Goal: Task Accomplishment & Management: Manage account settings

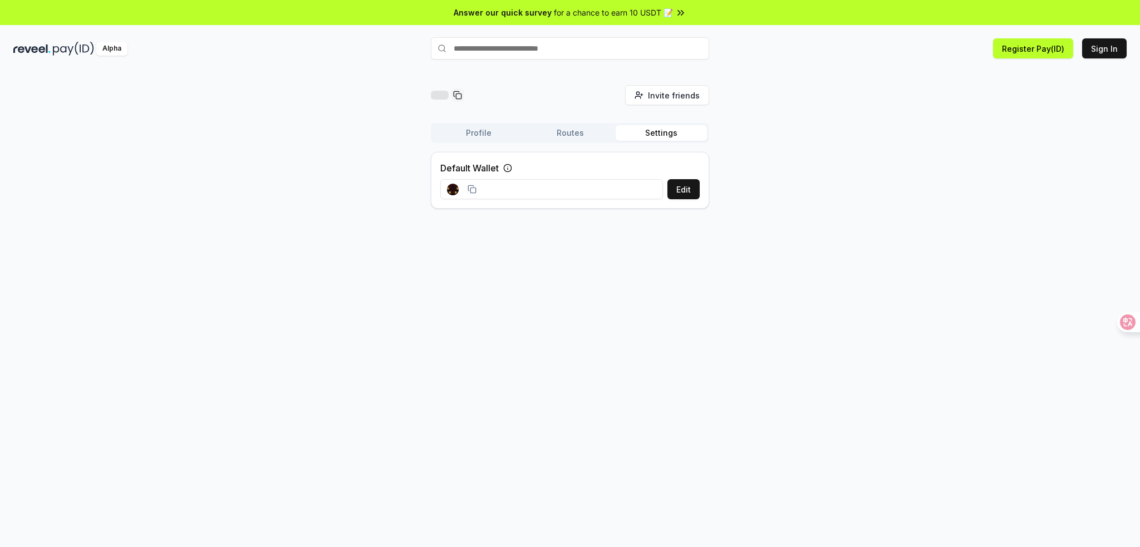
click at [571, 55] on input "text" at bounding box center [570, 48] width 278 height 22
click at [1106, 48] on button "Sign In" at bounding box center [1104, 48] width 45 height 20
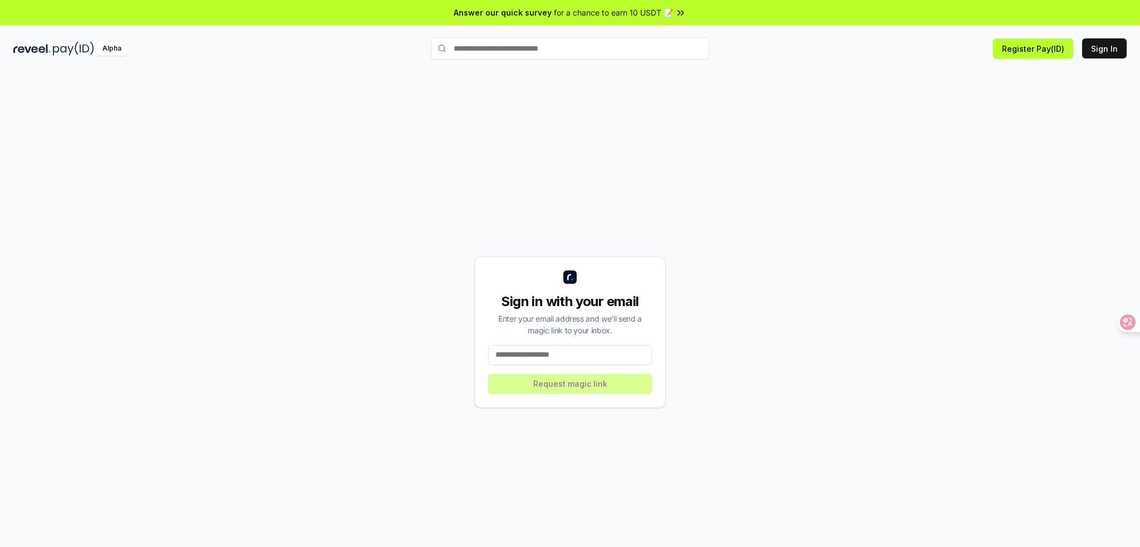
click at [619, 355] on input at bounding box center [570, 355] width 164 height 20
type input "**********"
click at [630, 390] on button "Request magic link" at bounding box center [570, 384] width 164 height 20
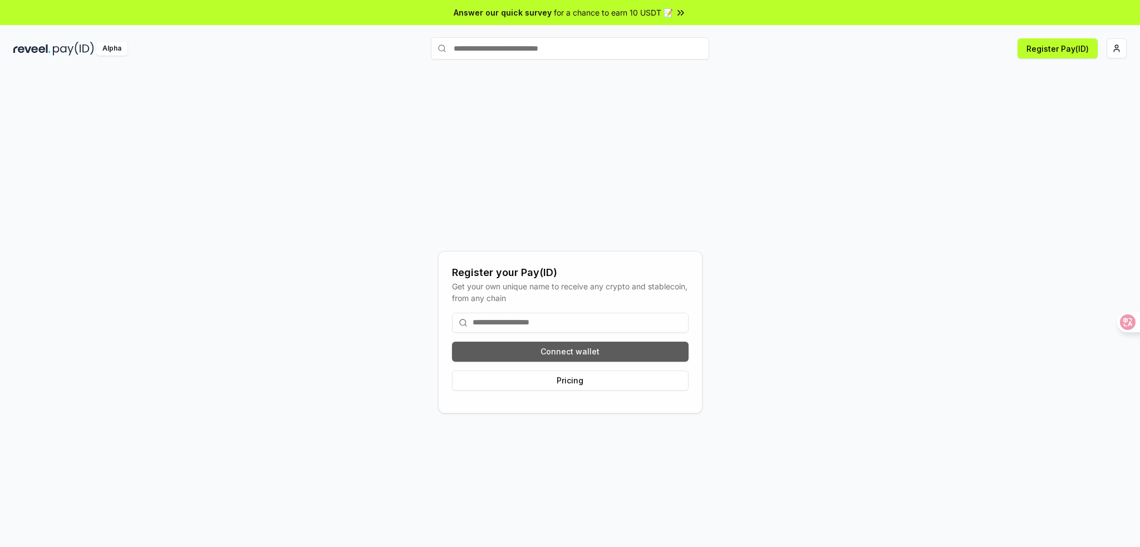
click at [562, 347] on button "Connect wallet" at bounding box center [570, 352] width 237 height 20
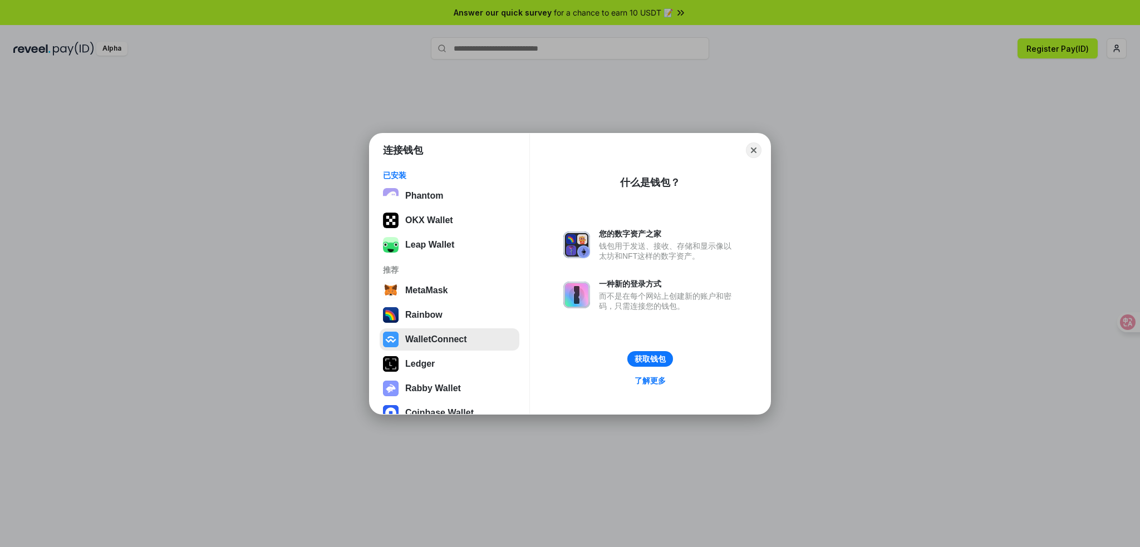
click at [463, 333] on button "WalletConnect" at bounding box center [450, 339] width 140 height 22
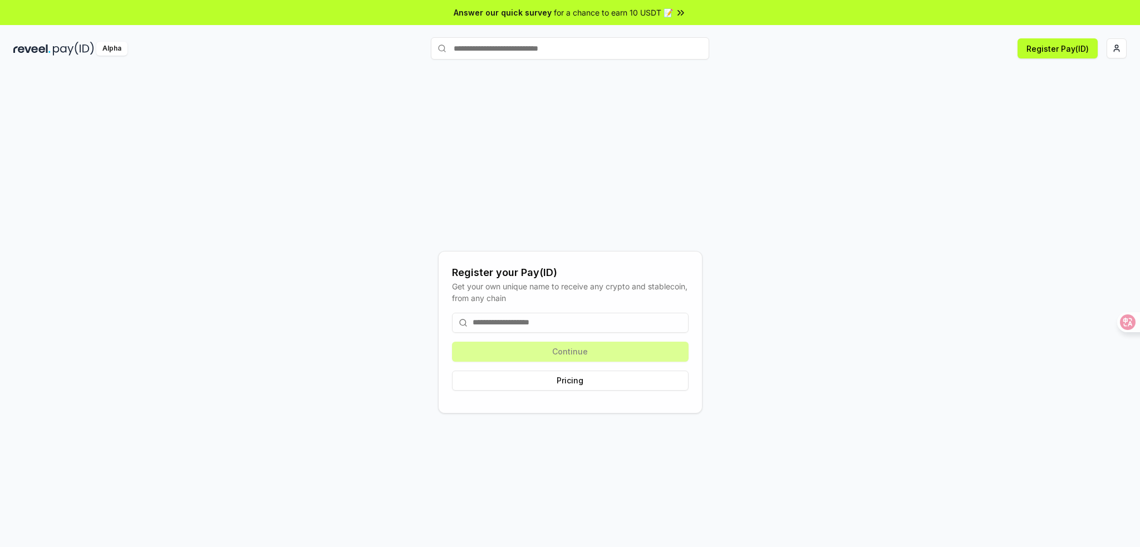
click at [546, 322] on input at bounding box center [570, 323] width 237 height 20
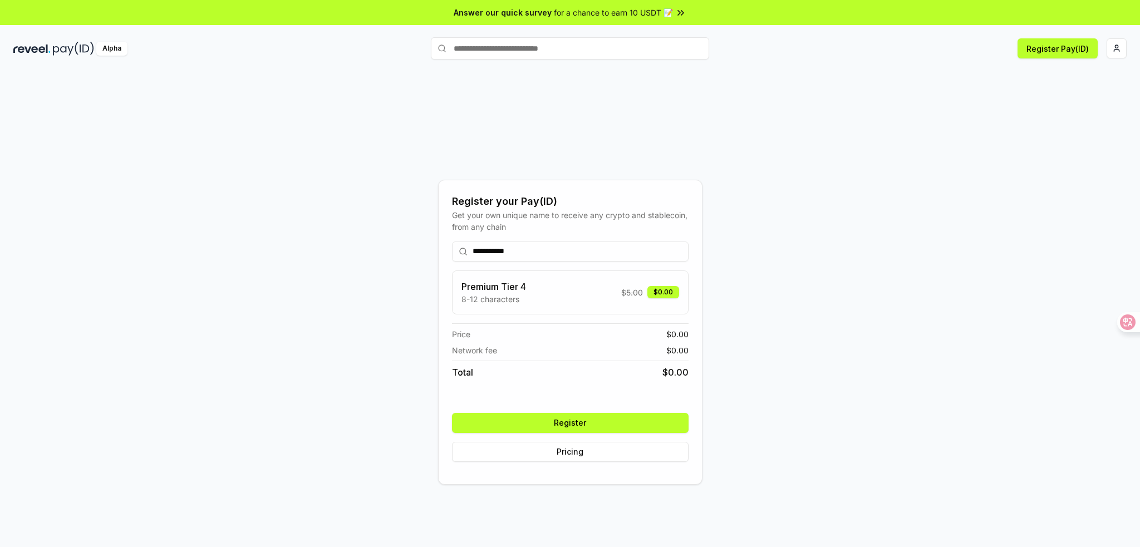
type input "**********"
click at [582, 422] on button "Register" at bounding box center [570, 423] width 237 height 20
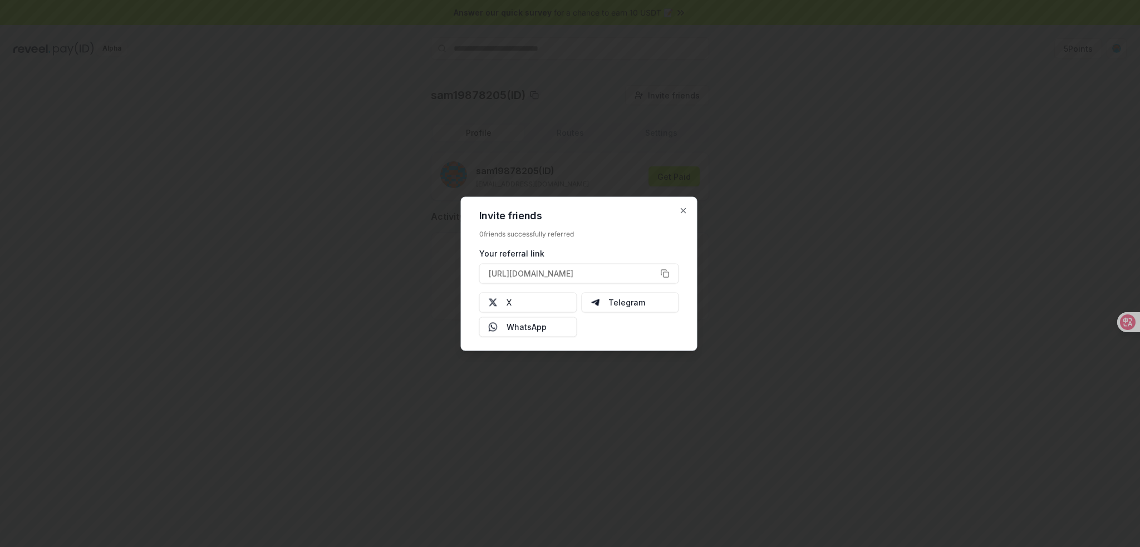
click at [591, 413] on div at bounding box center [570, 273] width 1140 height 547
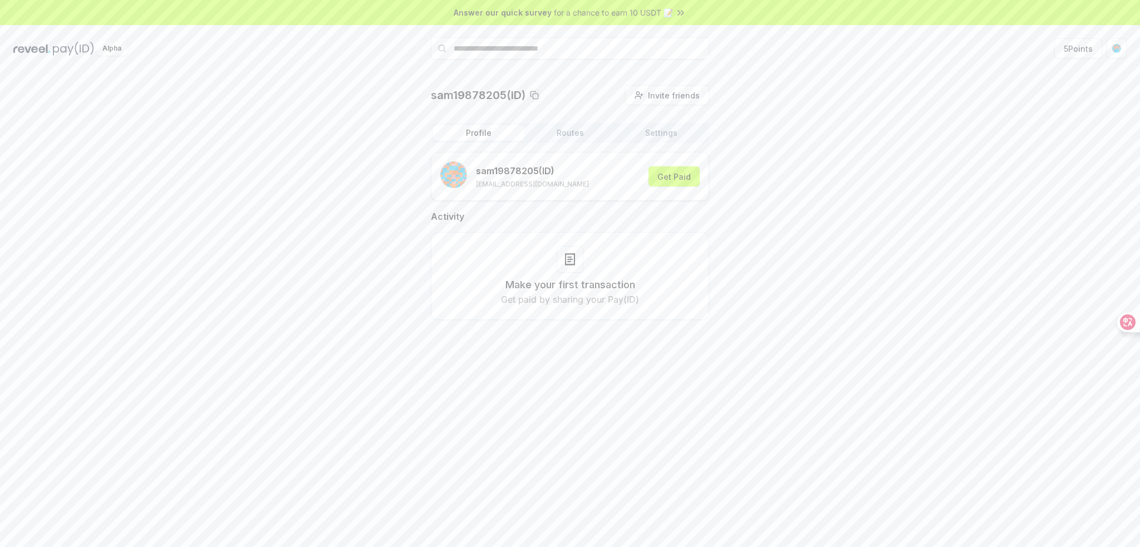
click at [596, 136] on button "Routes" at bounding box center [569, 133] width 91 height 16
click at [653, 135] on button "Settings" at bounding box center [661, 133] width 91 height 16
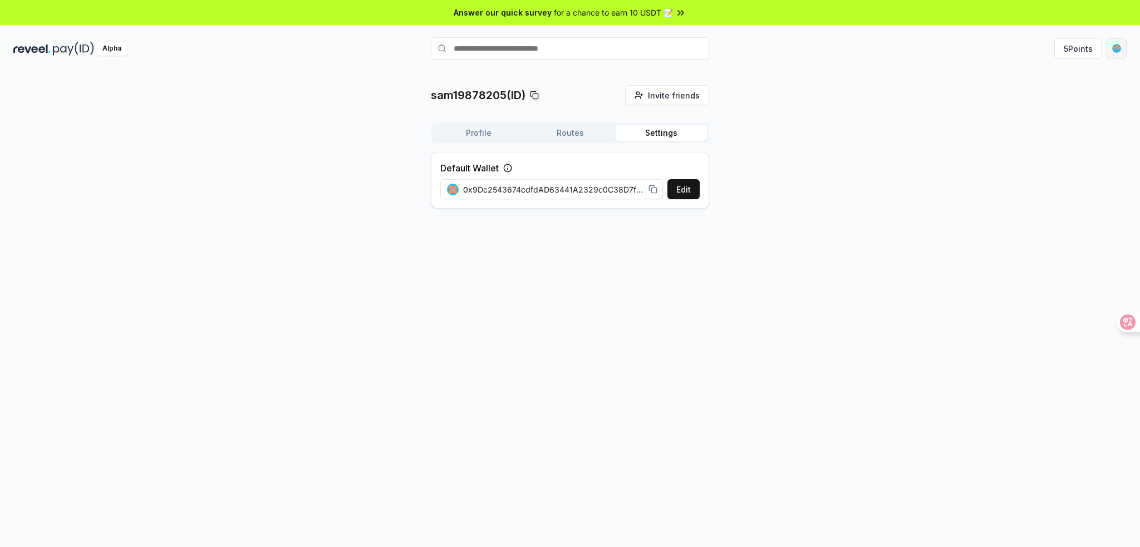
click at [1120, 46] on html "Answer our quick survey for a chance to earn 10 USDT 📝 Alpha 5 Points sam198782…" at bounding box center [570, 273] width 1140 height 547
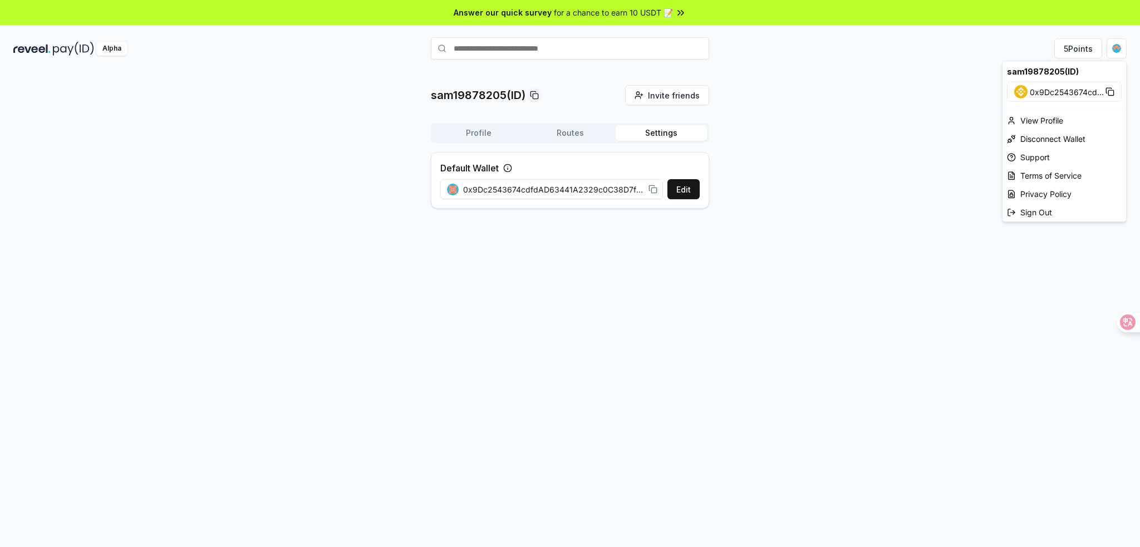
click at [1051, 95] on span "0x9Dc2543674cd ..." at bounding box center [1067, 92] width 74 height 12
click at [1071, 91] on span "0x9Dc2543674cd ..." at bounding box center [1067, 92] width 74 height 12
drag, startPoint x: 665, startPoint y: 2, endPoint x: 811, endPoint y: 90, distance: 170.1
click at [811, 90] on html "Answer our quick survey for a chance to earn 10 USDT 📝 Alpha 5 Points sam198782…" at bounding box center [570, 273] width 1140 height 547
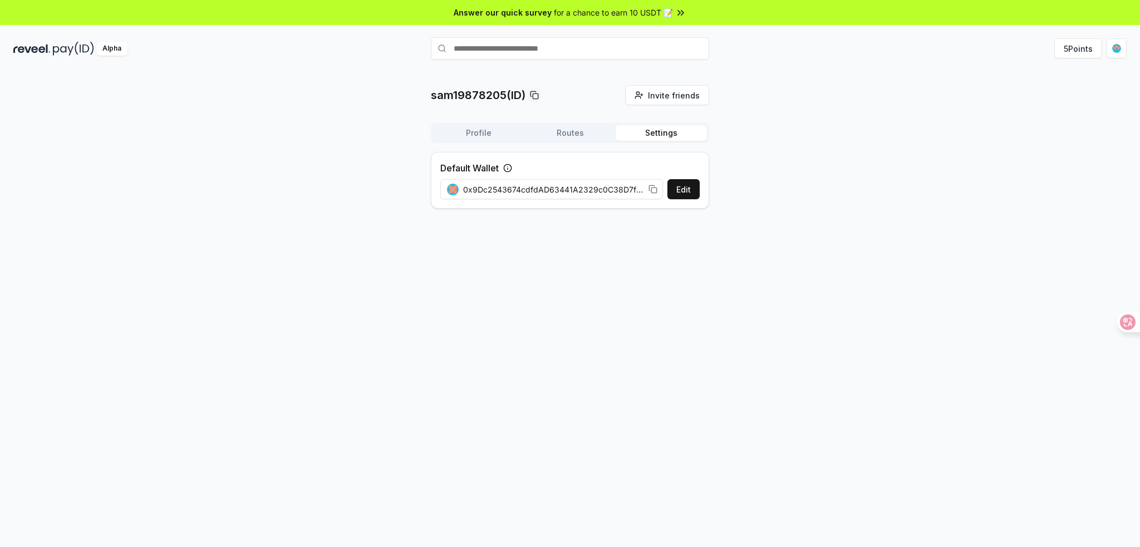
click at [468, 128] on button "Profile" at bounding box center [478, 133] width 91 height 16
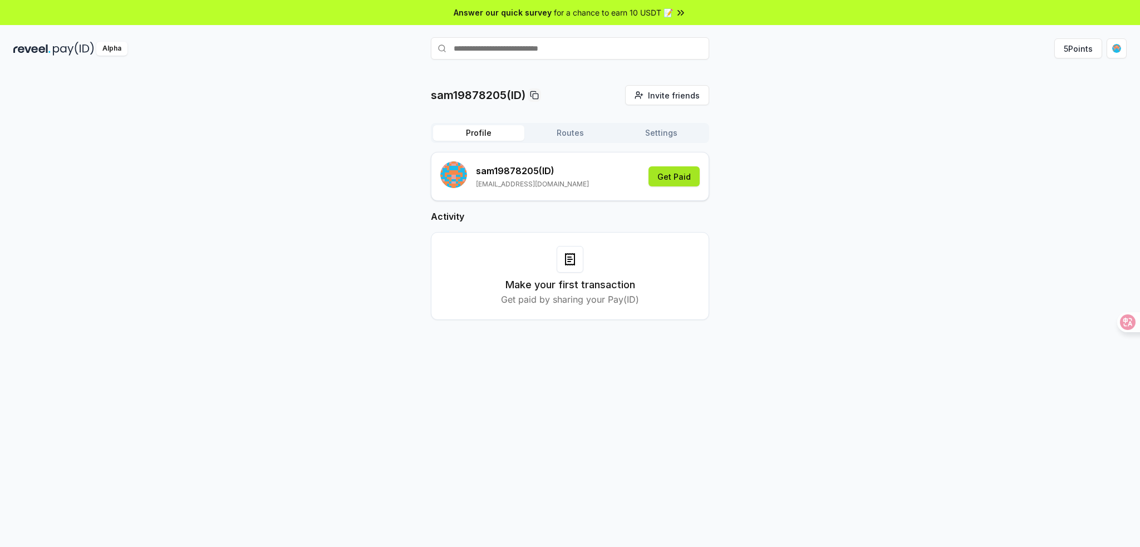
click at [651, 173] on button "Get Paid" at bounding box center [674, 176] width 51 height 20
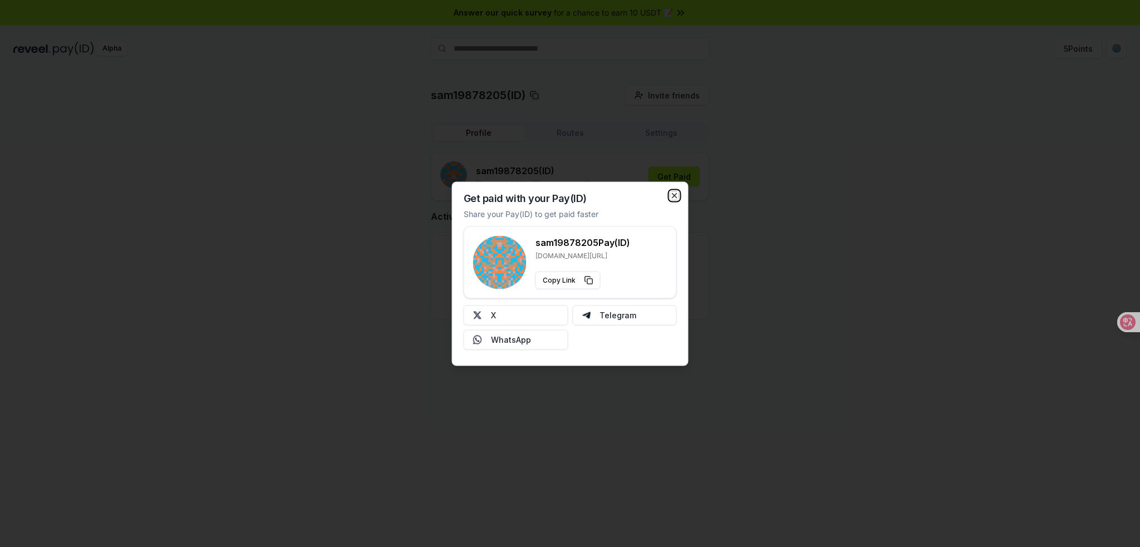
click at [671, 195] on icon "button" at bounding box center [674, 195] width 9 height 9
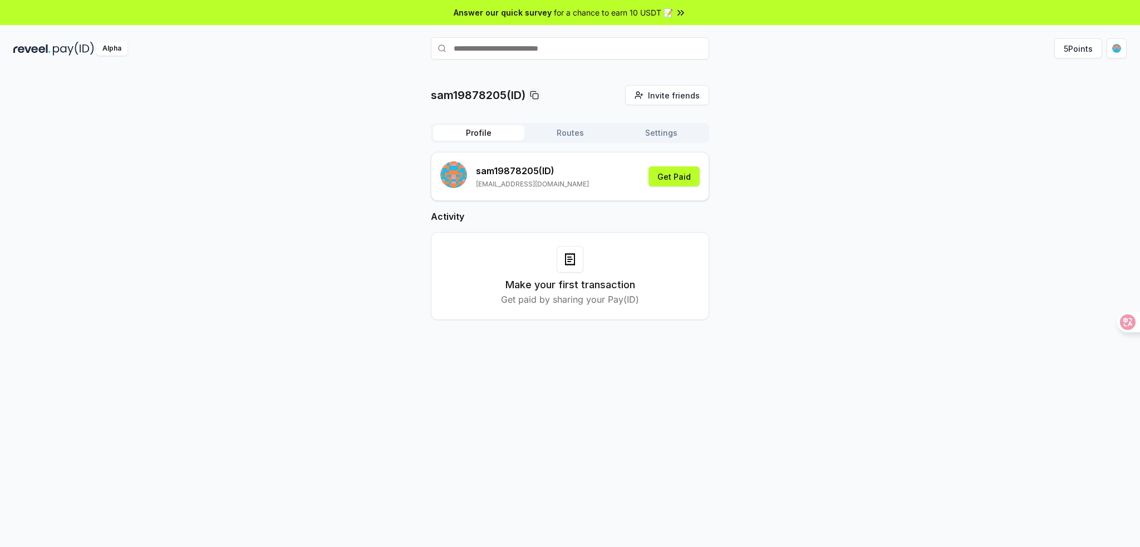
click at [653, 136] on button "Settings" at bounding box center [661, 133] width 91 height 16
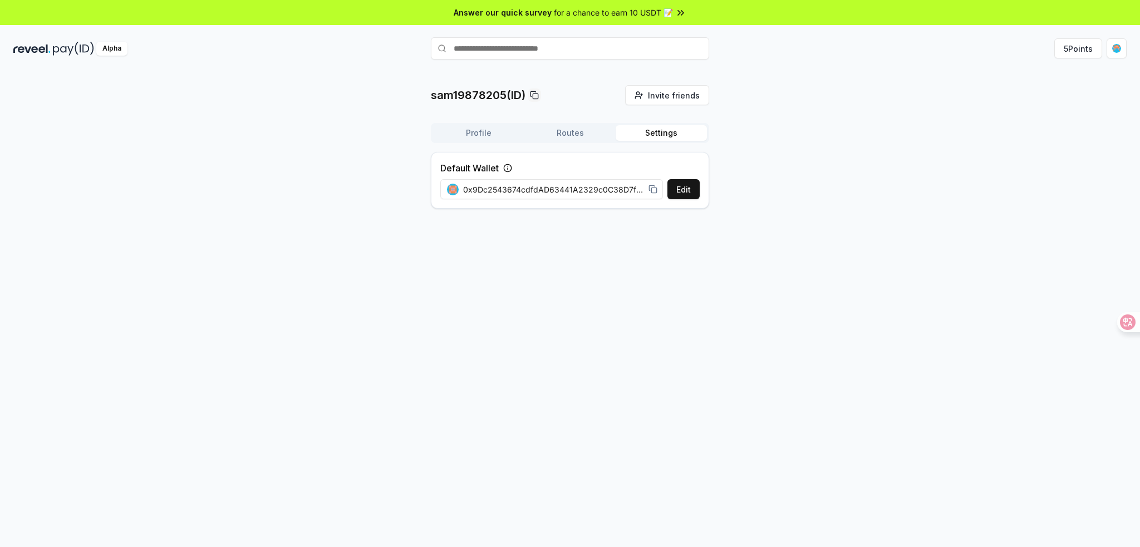
click at [481, 42] on input "text" at bounding box center [570, 48] width 278 height 22
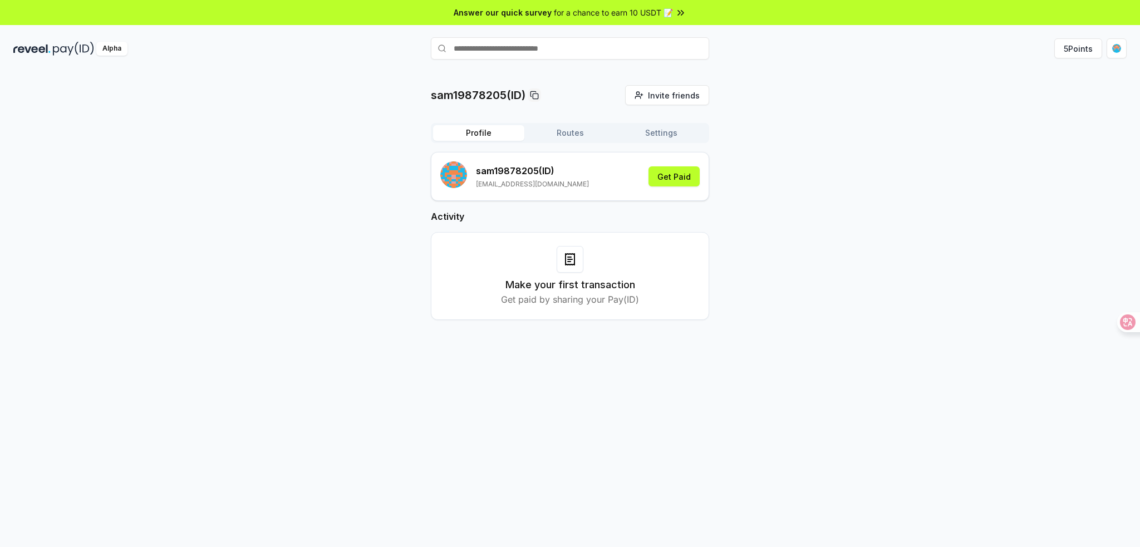
click at [494, 129] on button "Profile" at bounding box center [478, 133] width 91 height 16
click at [692, 175] on button "Get Paid" at bounding box center [674, 176] width 51 height 20
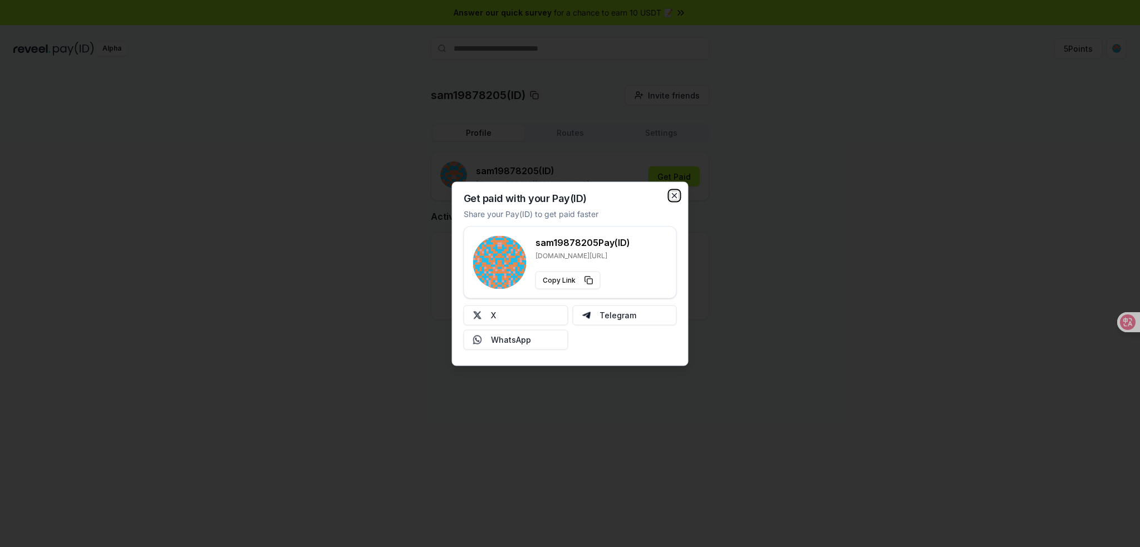
click at [673, 191] on icon "button" at bounding box center [674, 195] width 9 height 9
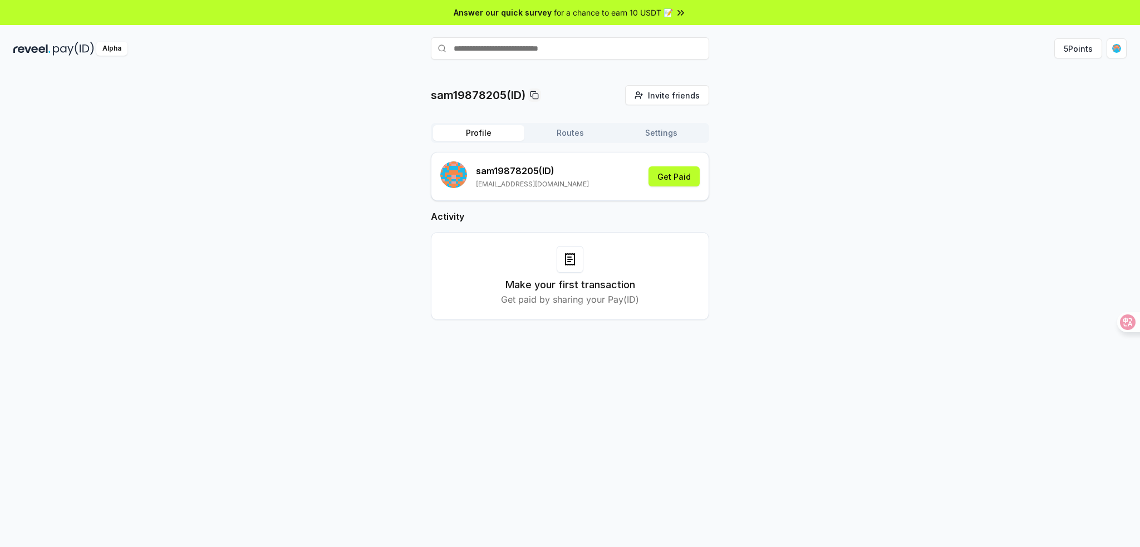
click at [501, 42] on input "text" at bounding box center [570, 48] width 278 height 22
click at [1082, 47] on button "5 Points" at bounding box center [1079, 48] width 48 height 20
click at [571, 134] on button "Routes" at bounding box center [569, 133] width 91 height 16
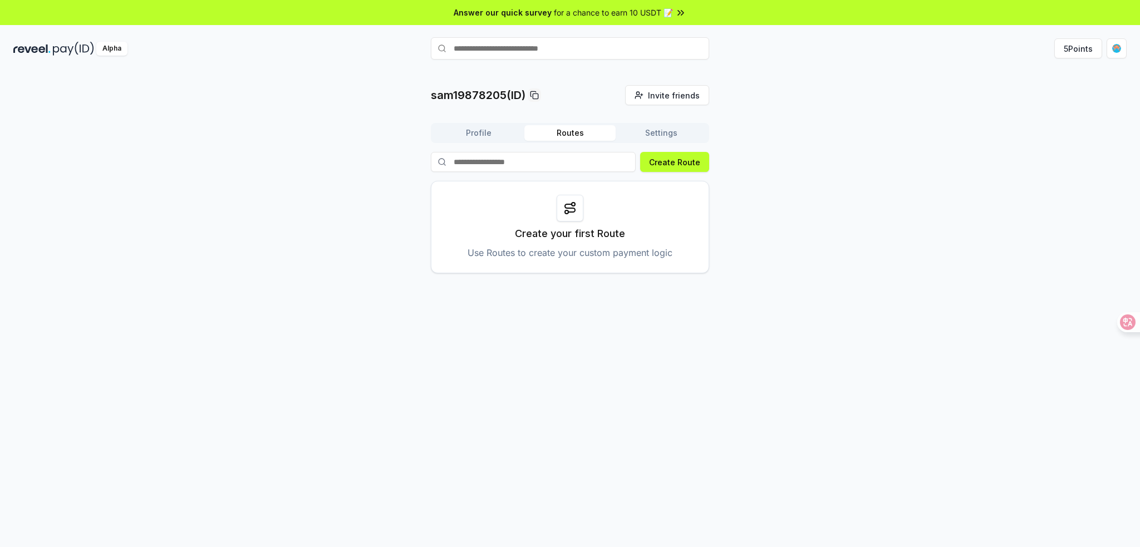
click at [570, 211] on icon at bounding box center [570, 208] width 10 height 8
click at [675, 164] on button "Create Route" at bounding box center [674, 162] width 69 height 20
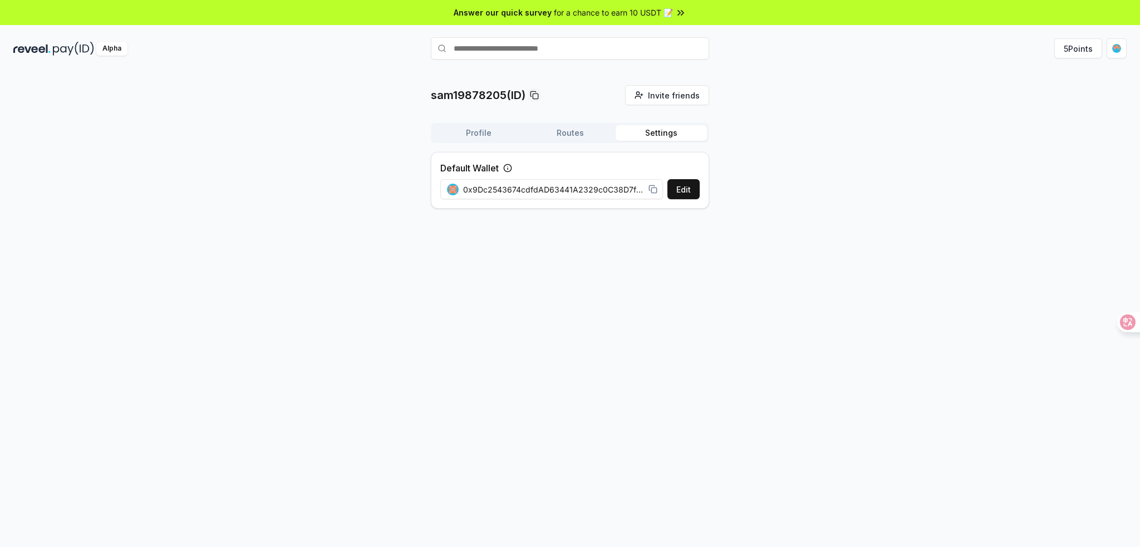
click at [647, 133] on button "Settings" at bounding box center [661, 133] width 91 height 16
click at [689, 193] on button "Edit" at bounding box center [684, 189] width 32 height 20
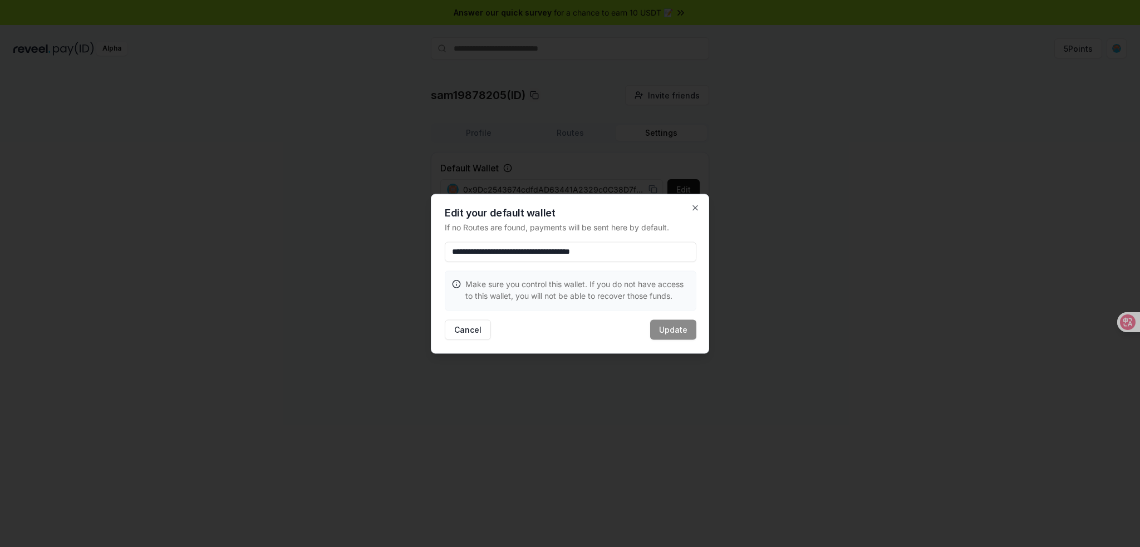
click at [693, 202] on div "**********" at bounding box center [570, 274] width 278 height 160
click at [689, 205] on div "**********" at bounding box center [570, 274] width 278 height 160
click at [697, 207] on icon "button" at bounding box center [695, 207] width 4 height 4
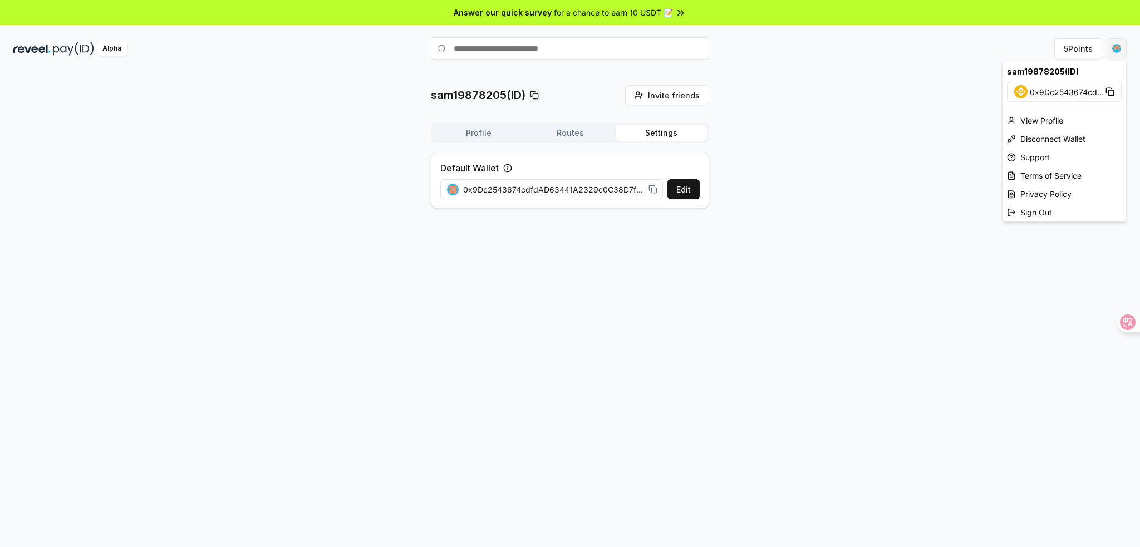
click at [1114, 50] on html "Answer our quick survey for a chance to earn 10 USDT 📝 Alpha 5 Points sam198782…" at bounding box center [570, 273] width 1140 height 547
click at [1067, 139] on div "Disconnect Wallet" at bounding box center [1065, 139] width 124 height 18
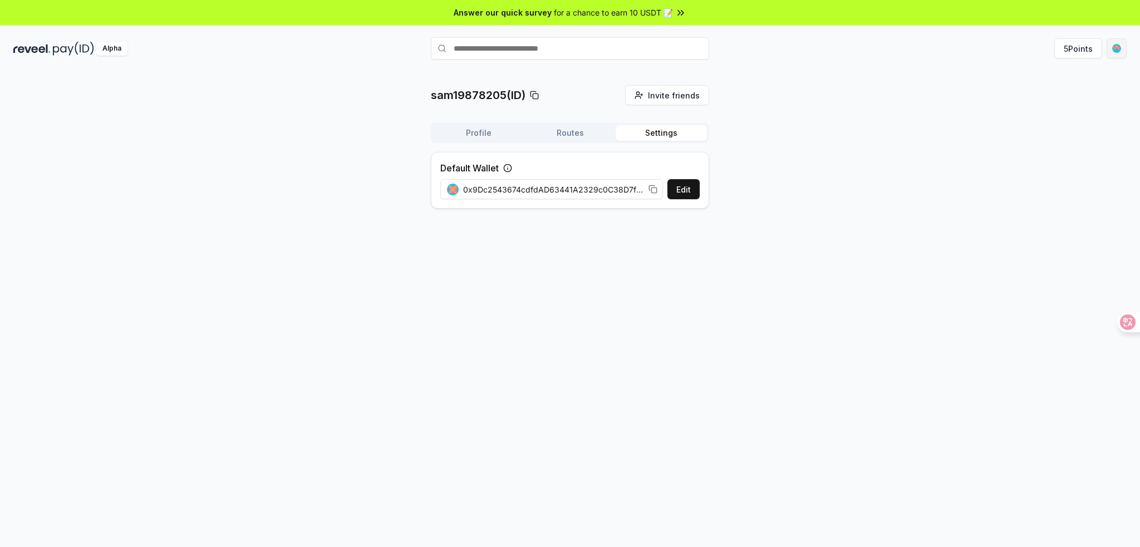
click at [1119, 48] on html "Answer our quick survey for a chance to earn 10 USDT 📝 Alpha 5 Points sam198782…" at bounding box center [570, 273] width 1140 height 547
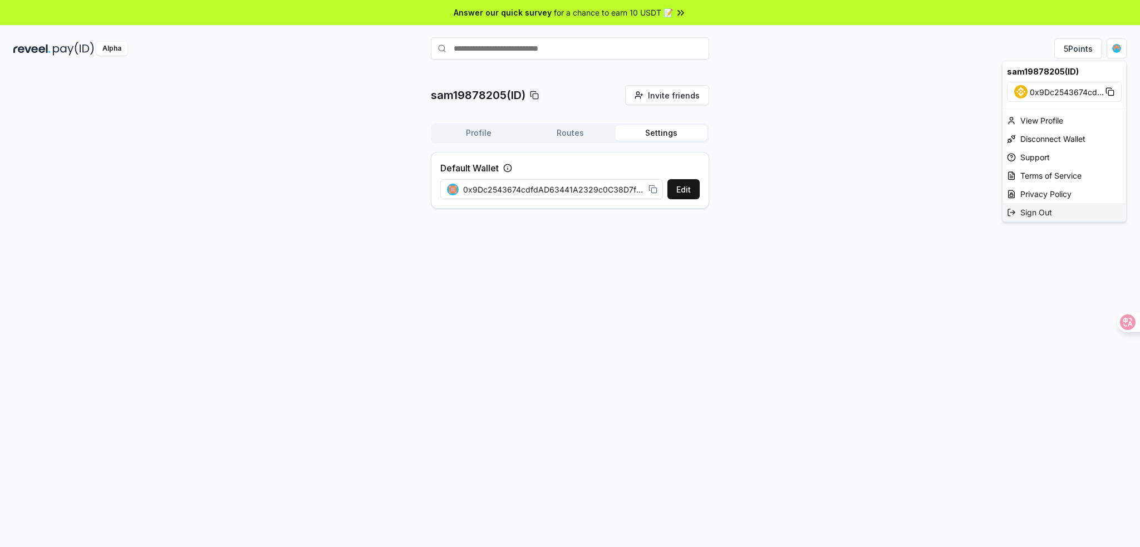
click at [1037, 209] on div "Sign Out" at bounding box center [1065, 212] width 124 height 18
